Goal: Check status

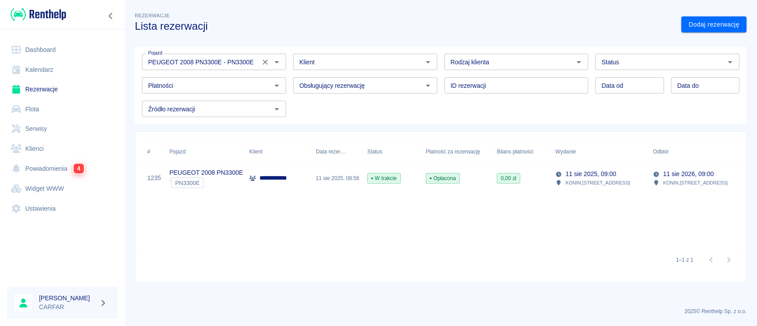
click at [267, 62] on icon "Wyczyść" at bounding box center [265, 62] width 9 height 9
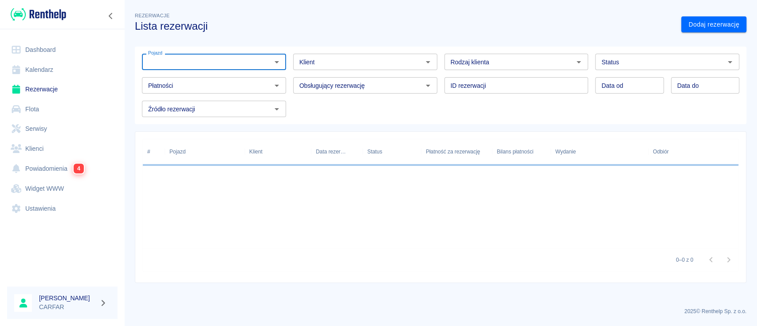
click at [313, 57] on input "Klient" at bounding box center [358, 61] width 124 height 11
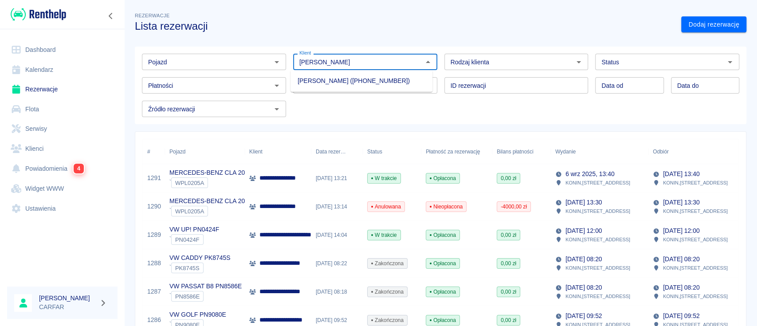
click at [353, 84] on li "[PERSON_NAME] ([PHONE_NUMBER])" at bounding box center [361, 81] width 142 height 15
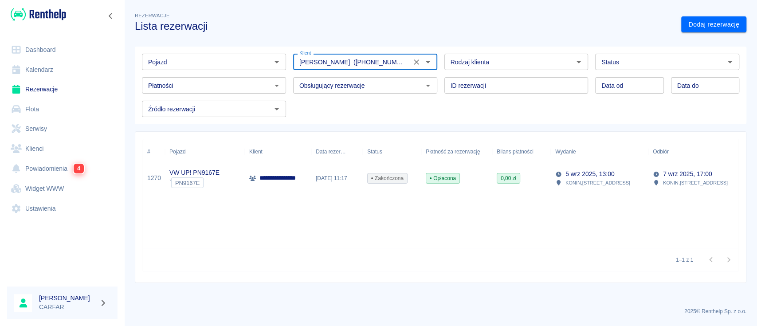
type input "[PERSON_NAME] ([PHONE_NUMBER])"
click at [294, 179] on p "**********" at bounding box center [291, 177] width 64 height 9
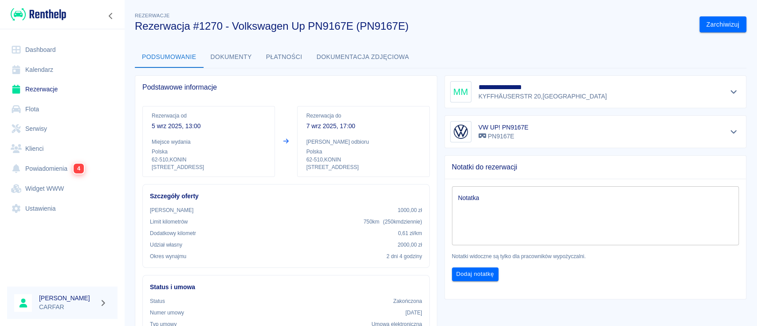
click at [222, 52] on button "Dokumenty" at bounding box center [230, 57] width 55 height 21
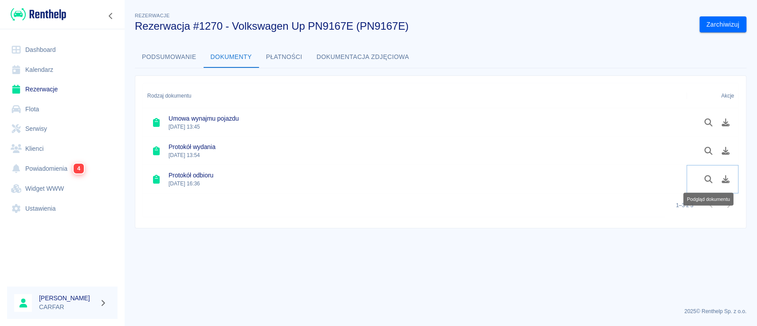
click at [705, 176] on icon "Podgląd dokumentu" at bounding box center [708, 179] width 8 height 8
click at [35, 16] on img at bounding box center [38, 14] width 55 height 15
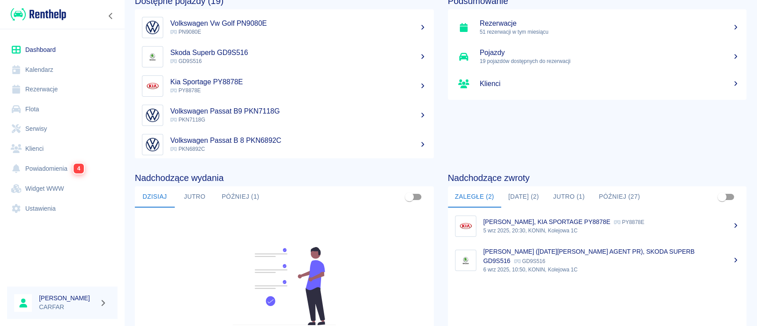
scroll to position [136, 0]
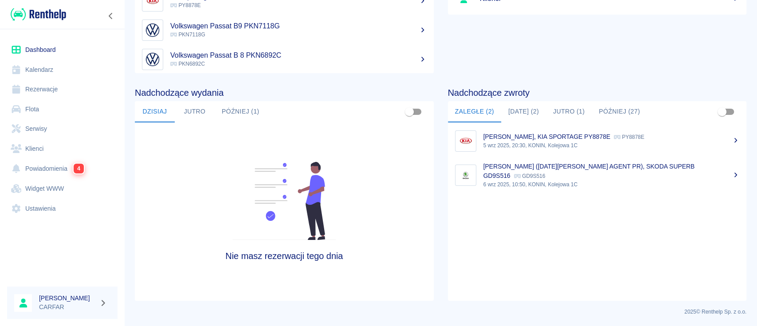
click at [514, 113] on button "[DATE] (2)" at bounding box center [523, 111] width 45 height 21
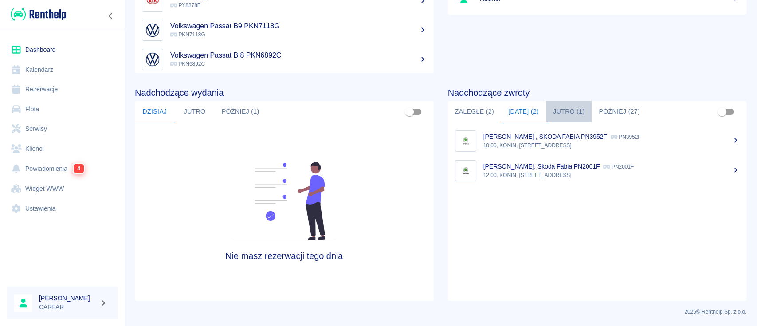
click at [565, 108] on button "Jutro (1)" at bounding box center [569, 111] width 46 height 21
